Goal: Task Accomplishment & Management: Use online tool/utility

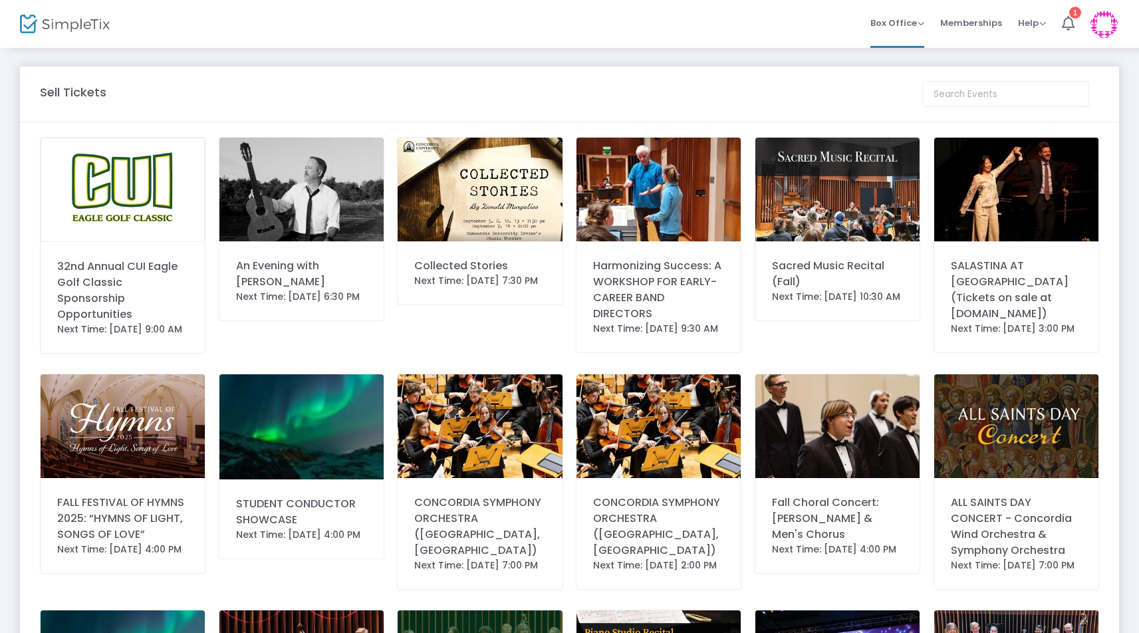
click at [289, 206] on img at bounding box center [301, 190] width 164 height 104
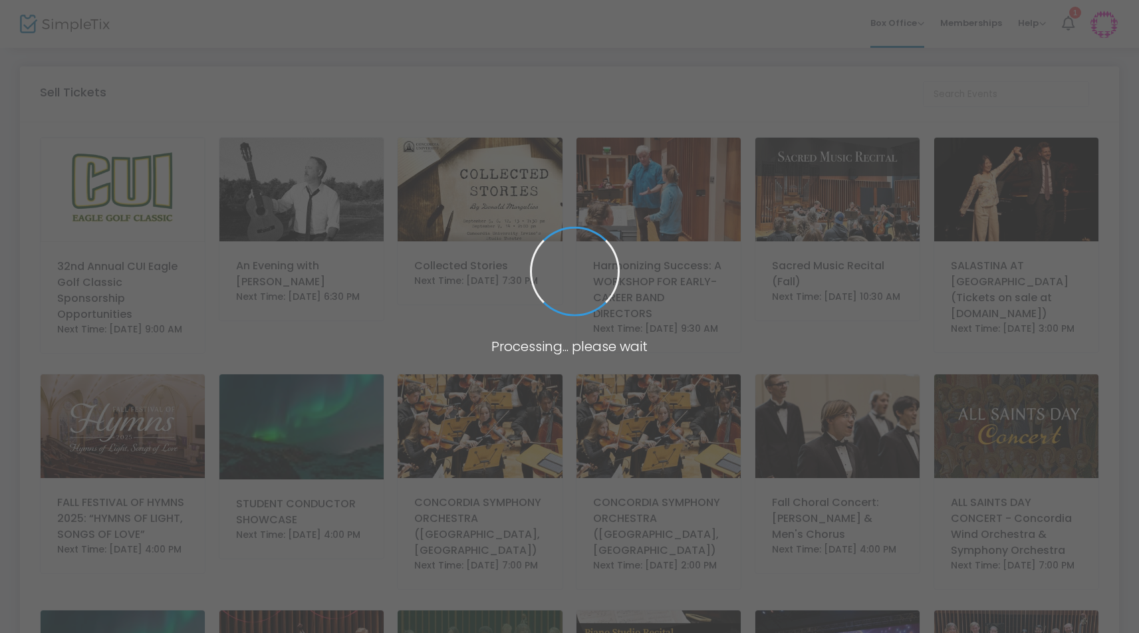
click at [289, 206] on span at bounding box center [569, 316] width 1139 height 633
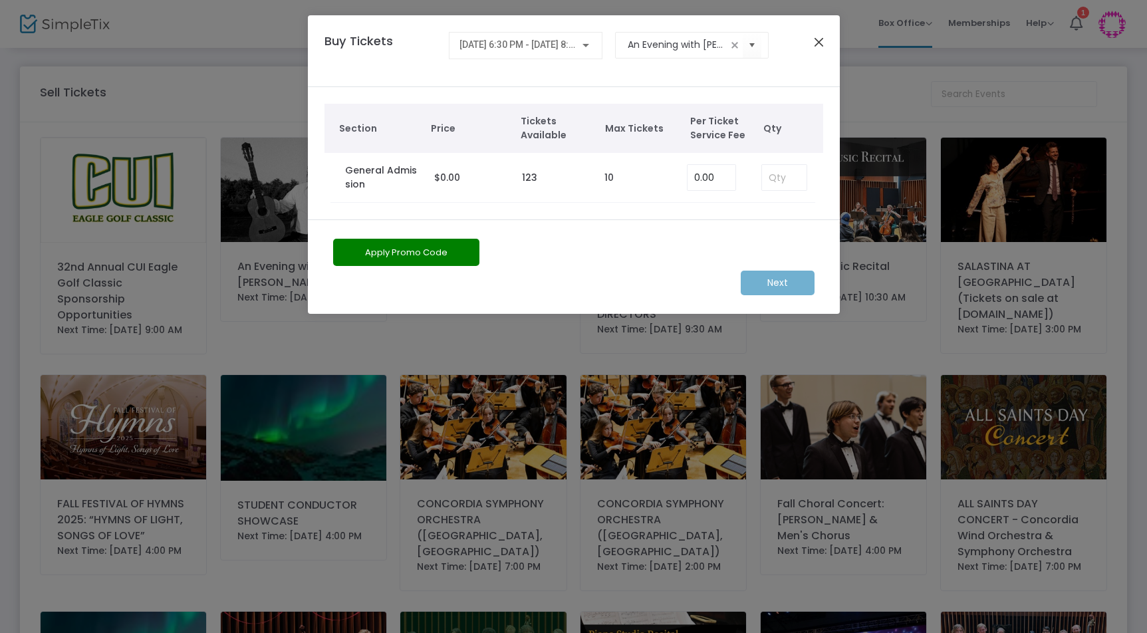
click at [823, 38] on button "Close" at bounding box center [818, 41] width 17 height 17
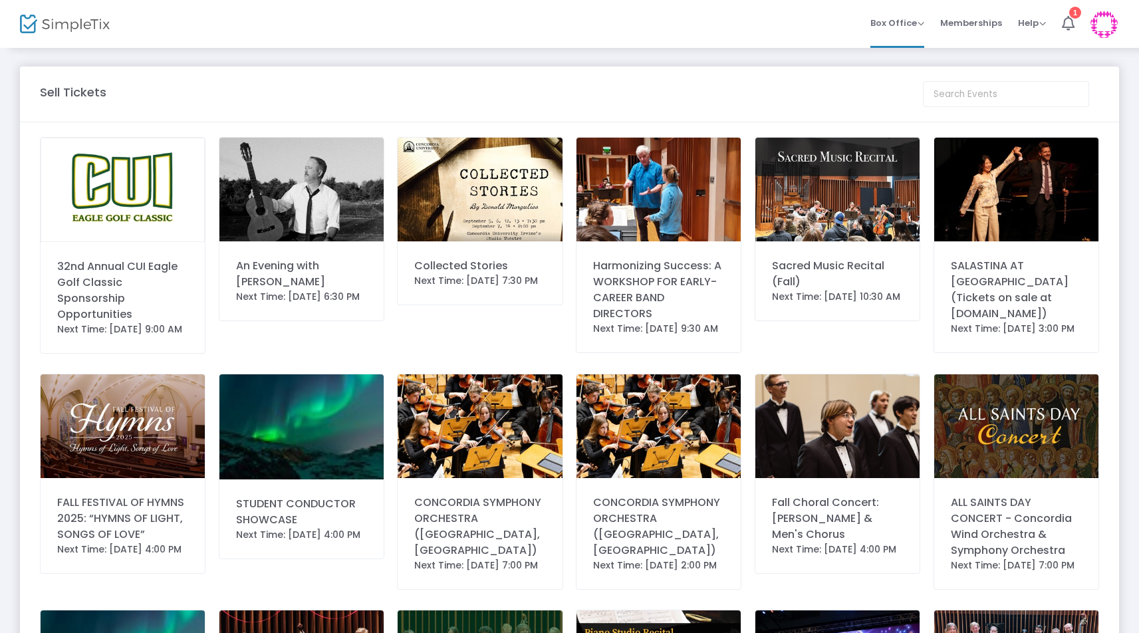
click at [257, 304] on div "Next Time: [DATE] 6:30 PM" at bounding box center [301, 297] width 131 height 14
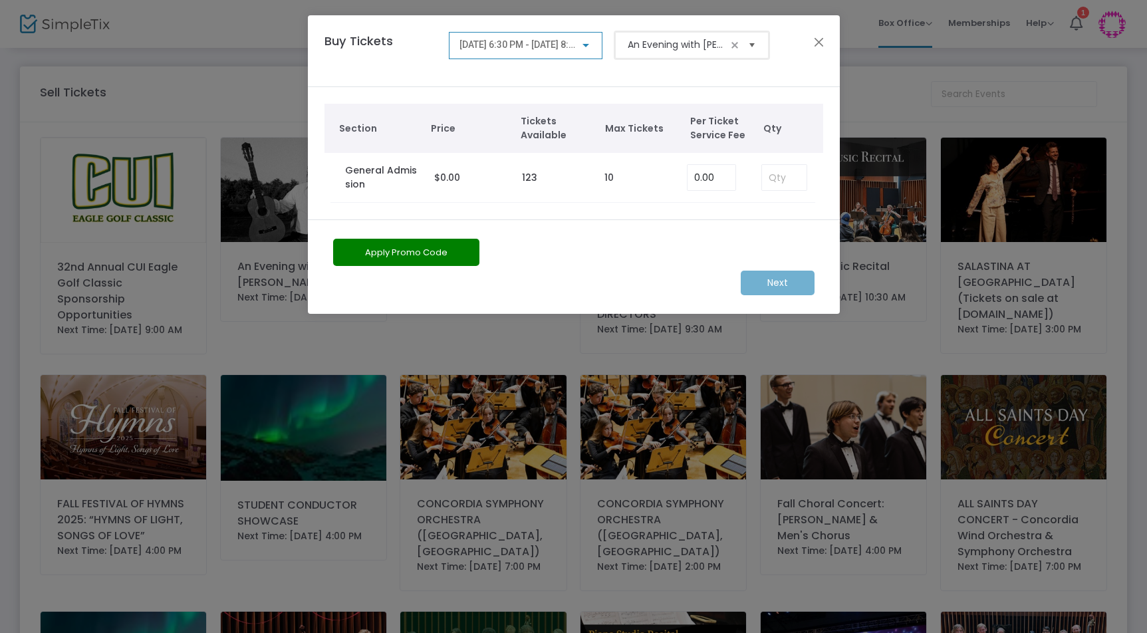
click at [749, 48] on span "Select" at bounding box center [752, 45] width 22 height 22
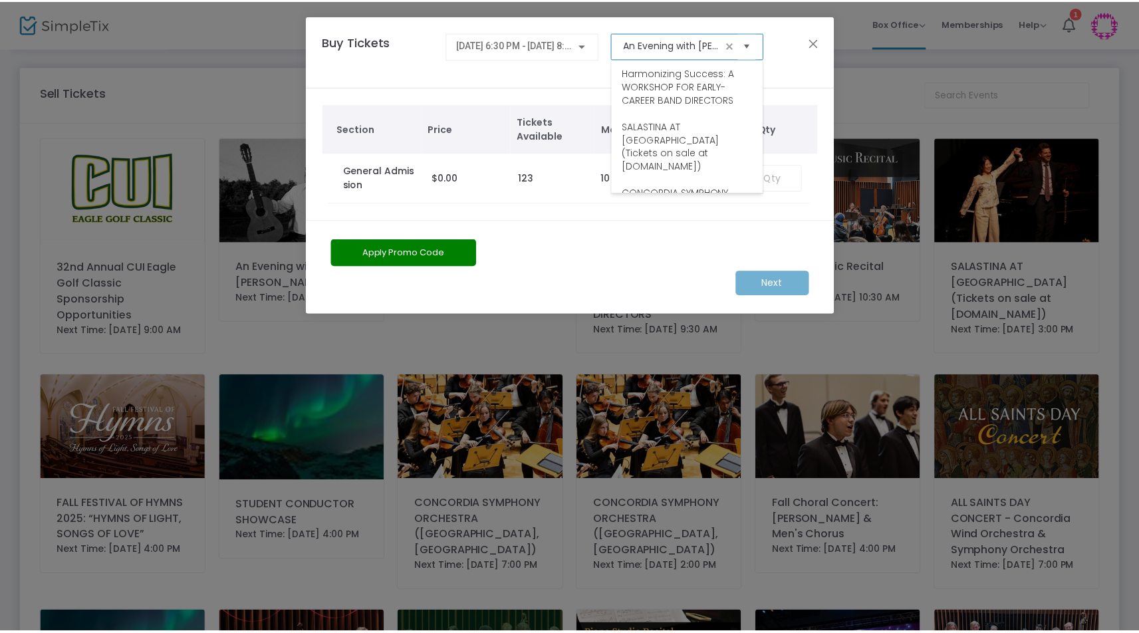
scroll to position [160, 0]
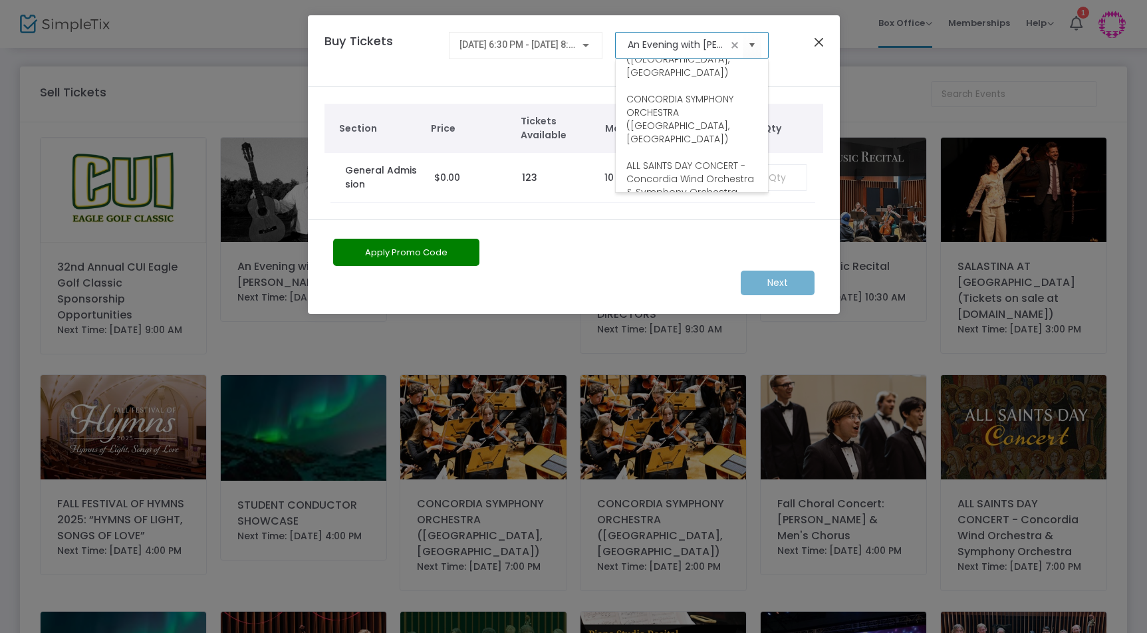
click at [818, 37] on button "Close" at bounding box center [818, 41] width 17 height 17
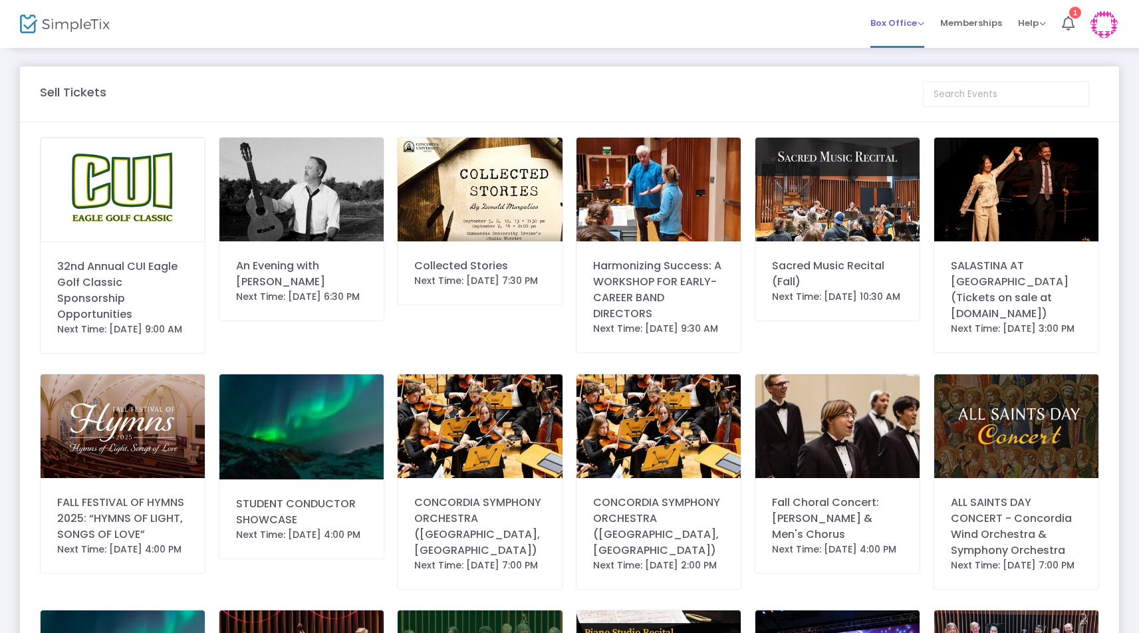
click at [926, 21] on li "Box Office Sell Tickets Bookings Sell Season Pass" at bounding box center [898, 24] width 70 height 48
click at [921, 21] on span "Box Office" at bounding box center [898, 23] width 54 height 13
click at [905, 69] on li "Bookings" at bounding box center [918, 71] width 95 height 26
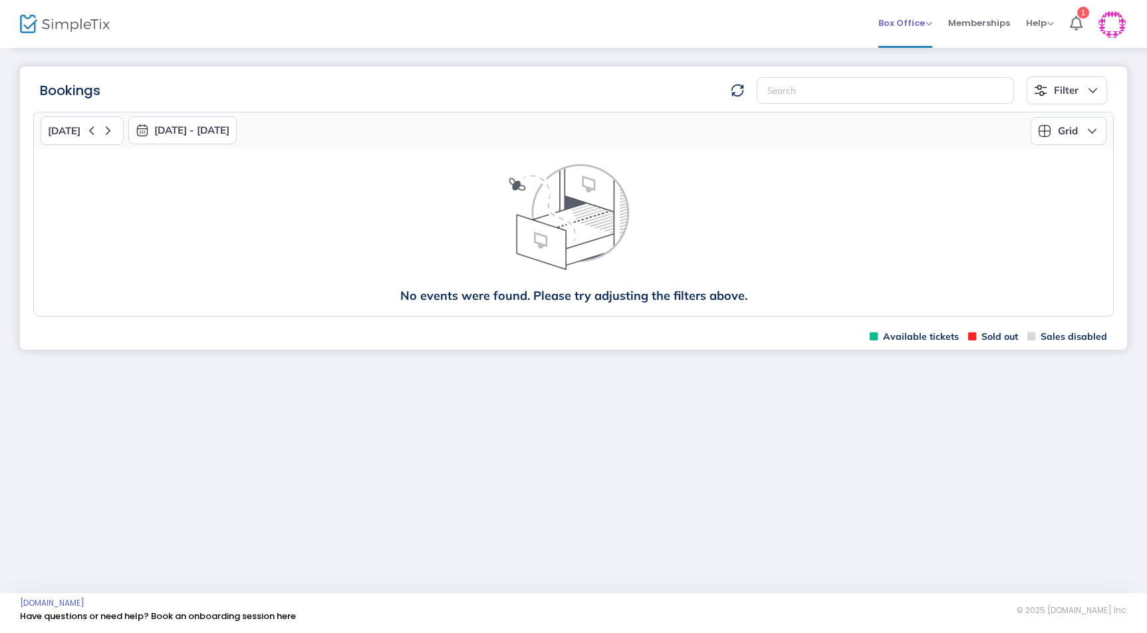
click at [921, 21] on span "Box Office" at bounding box center [906, 23] width 54 height 13
click at [908, 41] on li "Sell Tickets" at bounding box center [926, 45] width 95 height 26
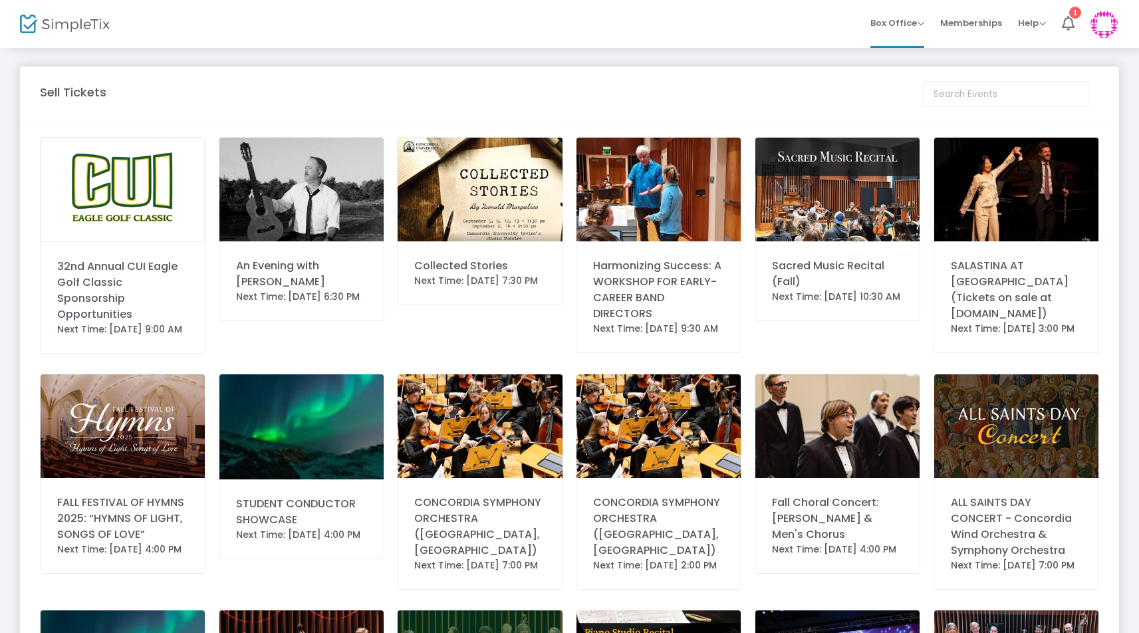
click at [351, 319] on div "An Evening with Andy Gullahorn Next Time: 8/24/2025 6:30 PM" at bounding box center [302, 229] width 166 height 184
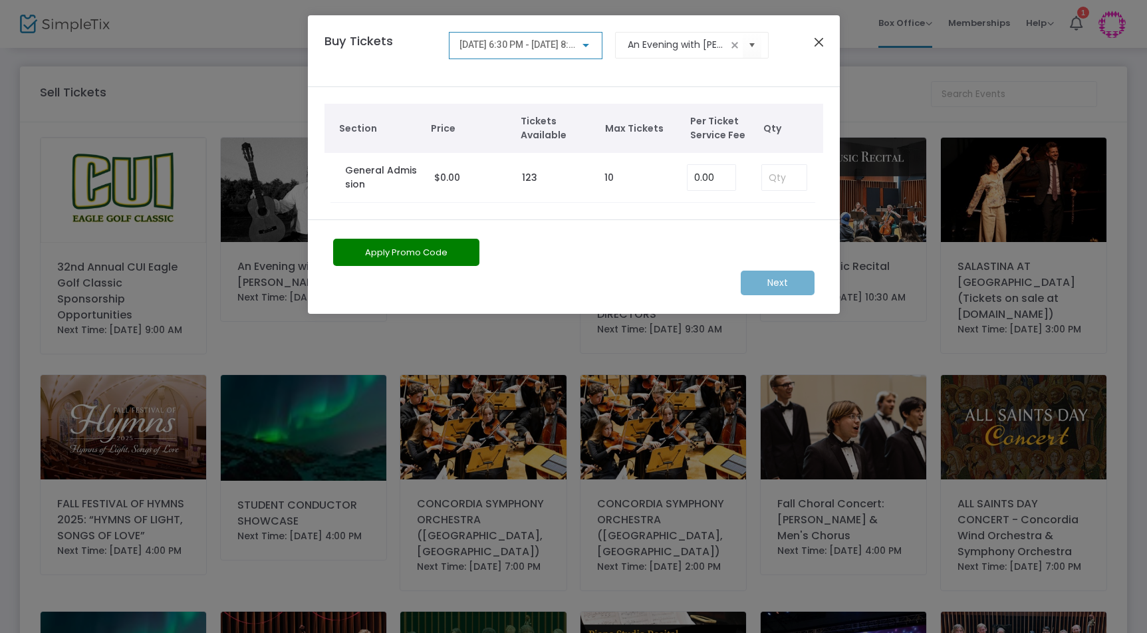
click at [820, 41] on button "Close" at bounding box center [818, 41] width 17 height 17
